Goal: Information Seeking & Learning: Learn about a topic

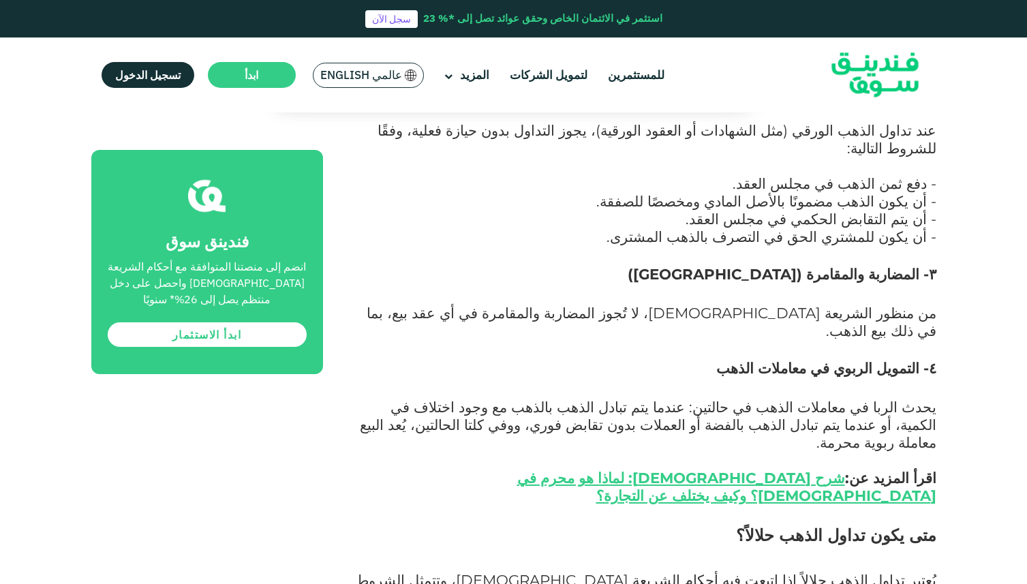
scroll to position [2317, 0]
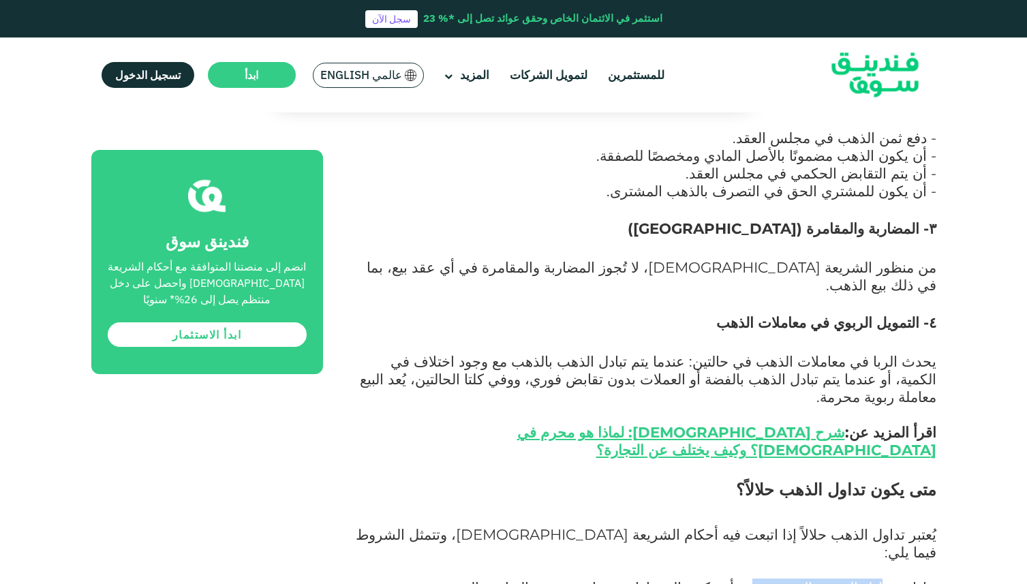
drag, startPoint x: 887, startPoint y: 326, endPoint x: 771, endPoint y: 326, distance: 115.8
click at [771, 578] on span "- إذا تم تبادل الذهب بالذهب، يجب أن يكون المقداران متساويين، ويتم التقابض الفور…" at bounding box center [685, 587] width 501 height 18
click at [712, 527] on p "يُعتبر تداول الذهب حلالاً إذا اتبعت فيه أحكام الشريعة [DEMOGRAPHIC_DATA]، وتتمث…" at bounding box center [645, 553] width 582 height 53
drag, startPoint x: 595, startPoint y: 328, endPoint x: 520, endPoint y: 326, distance: 74.3
click at [520, 578] on span "- إذا تم تبادل الذهب بالذهب، يجب أن يكون المقداران متساويين، ويتم التقابض الفور…" at bounding box center [685, 587] width 501 height 18
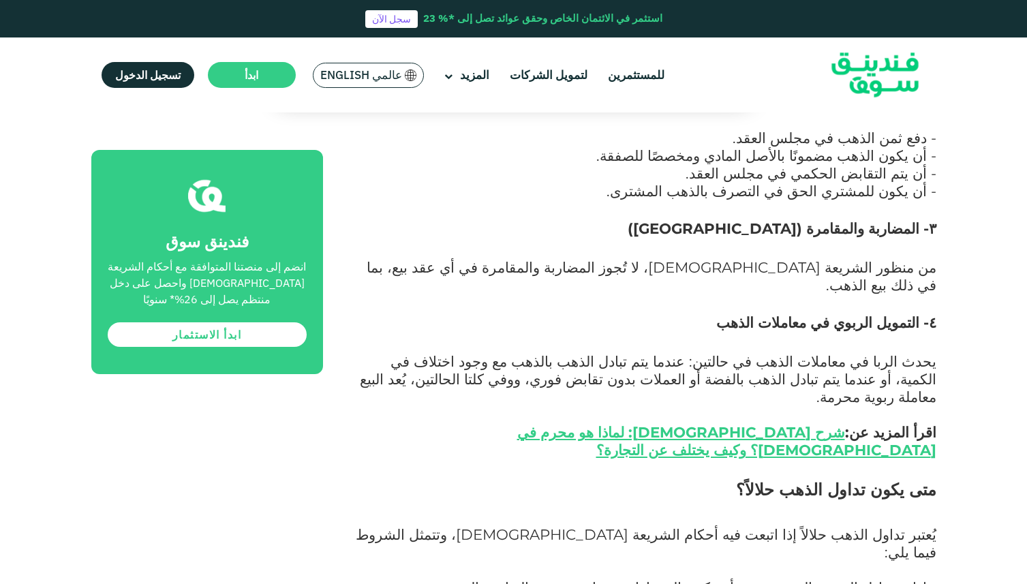
drag, startPoint x: 743, startPoint y: 343, endPoint x: 651, endPoint y: 340, distance: 91.3
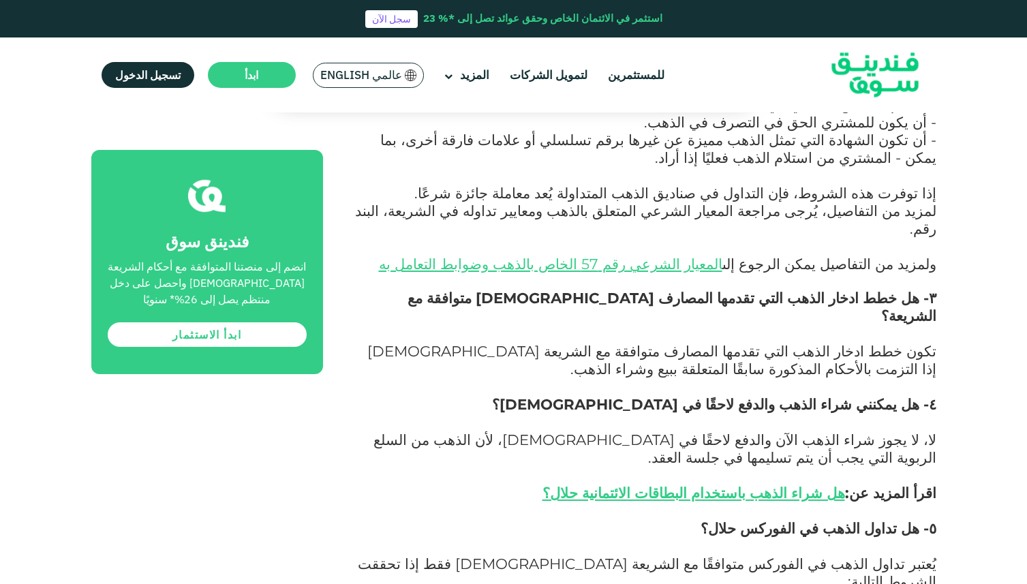
scroll to position [3196, 0]
